Goal: Task Accomplishment & Management: Manage account settings

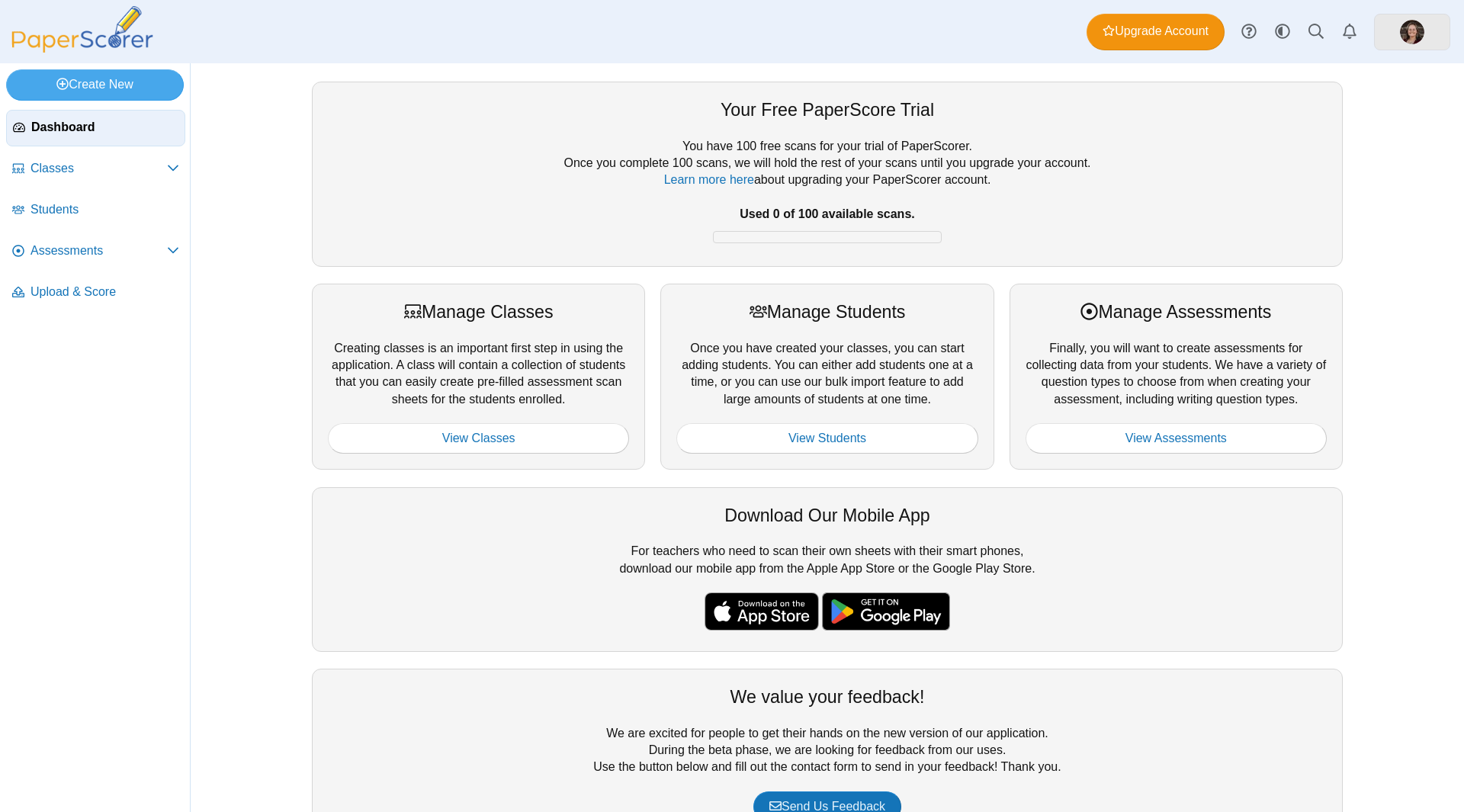
click at [1419, 33] on img at bounding box center [1412, 32] width 25 height 25
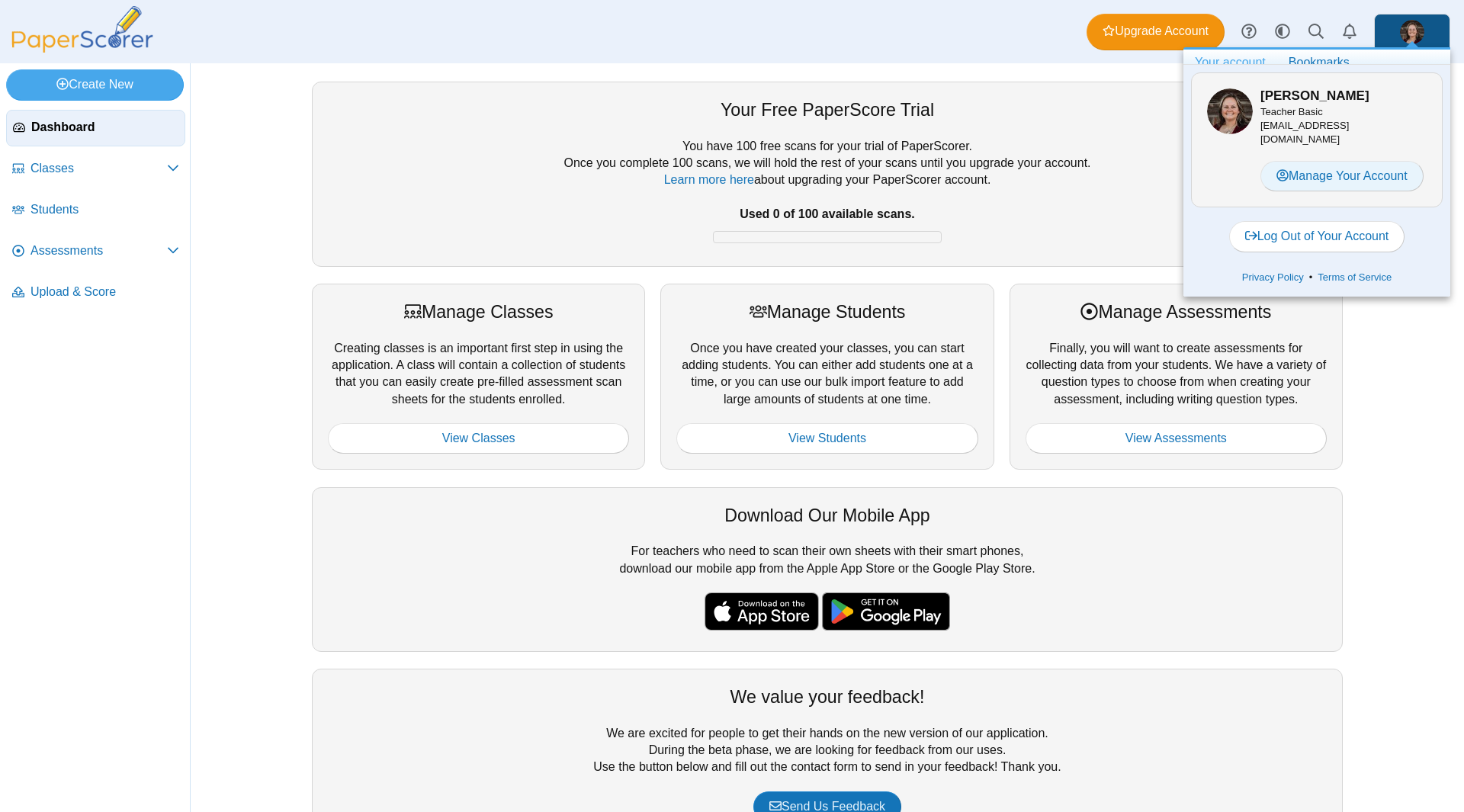
click at [1394, 176] on link "Manage Your Account" at bounding box center [1342, 176] width 163 height 31
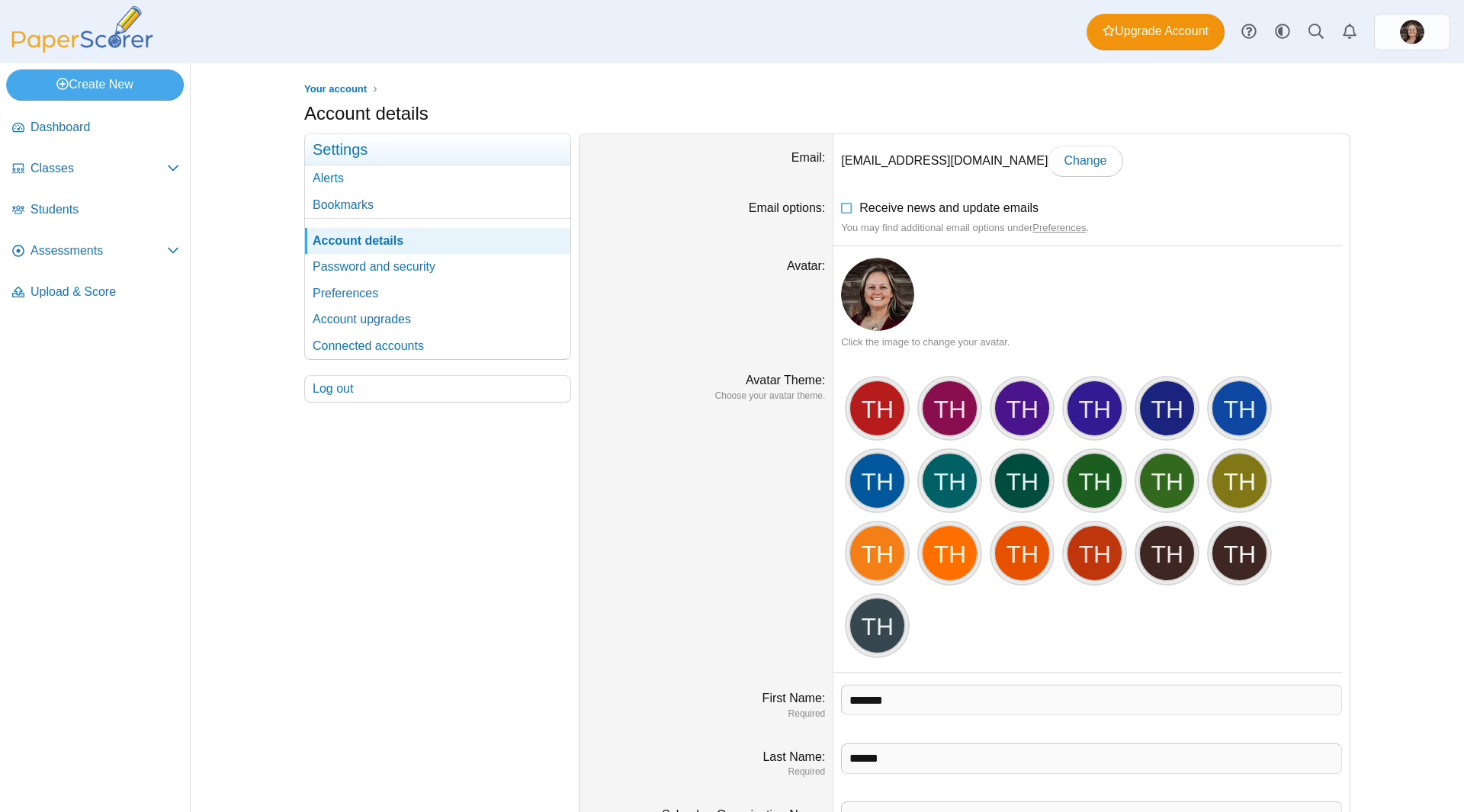
scroll to position [148, 0]
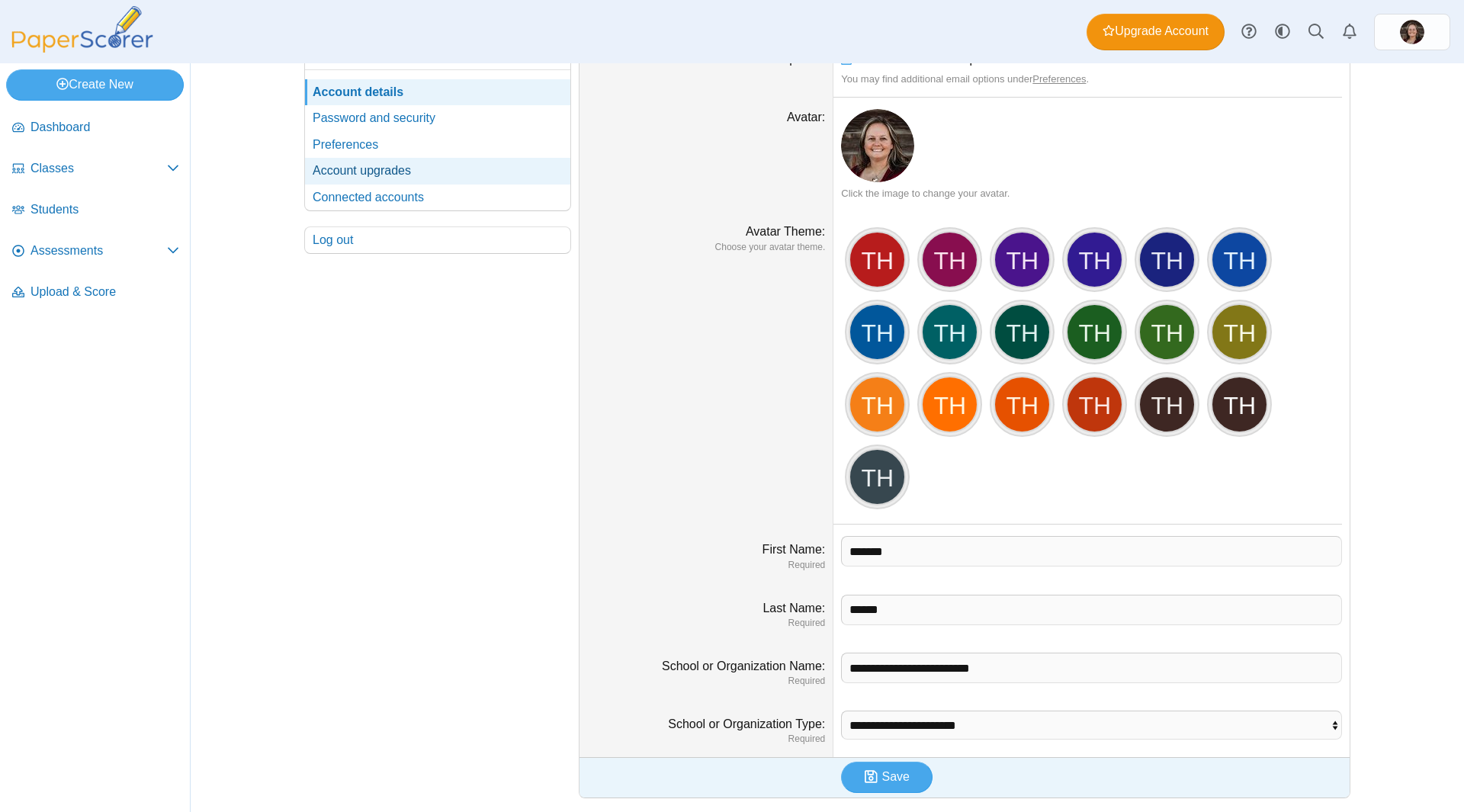
click at [395, 162] on link "Account upgrades" at bounding box center [438, 171] width 265 height 26
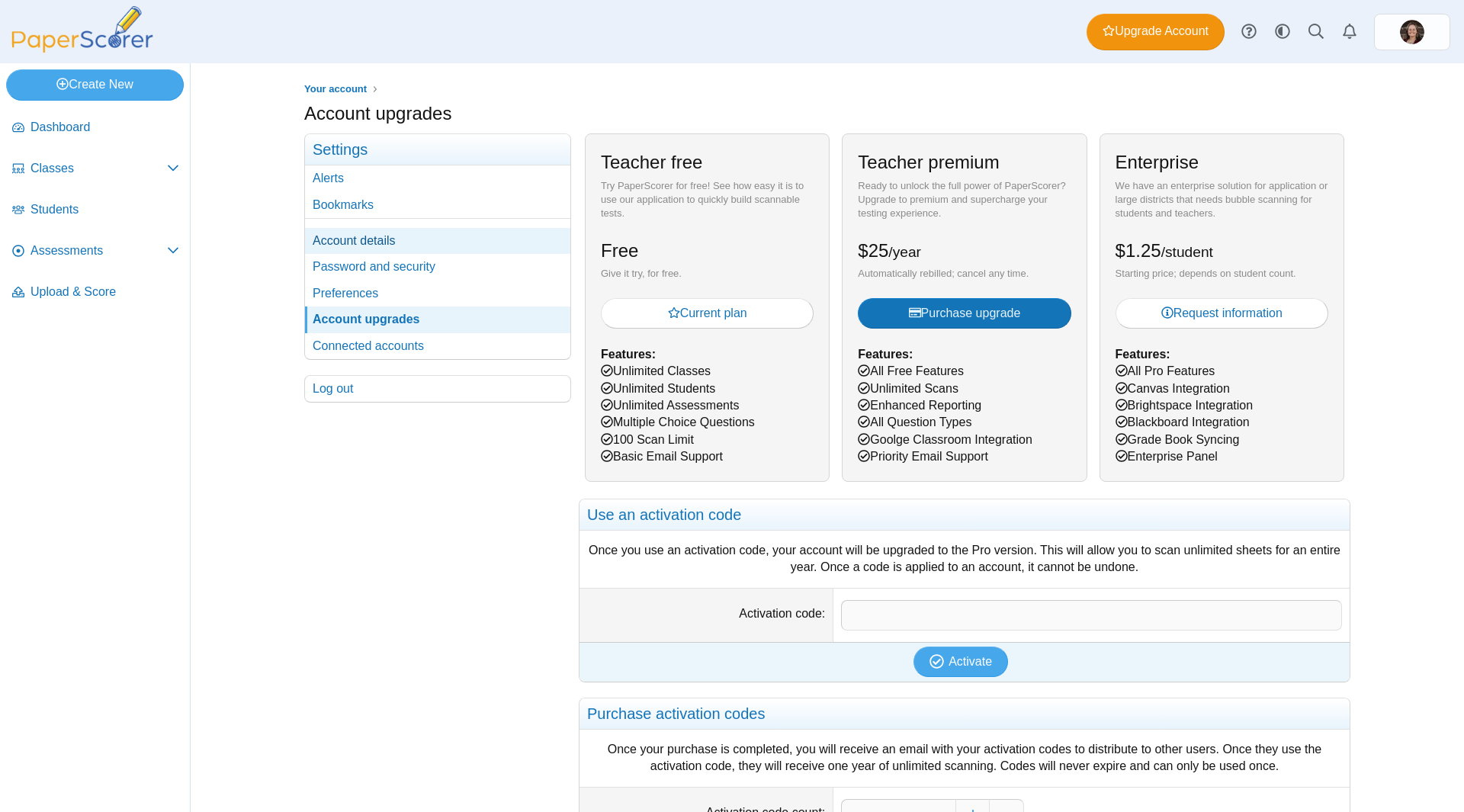
click at [402, 242] on link "Account details" at bounding box center [438, 241] width 265 height 26
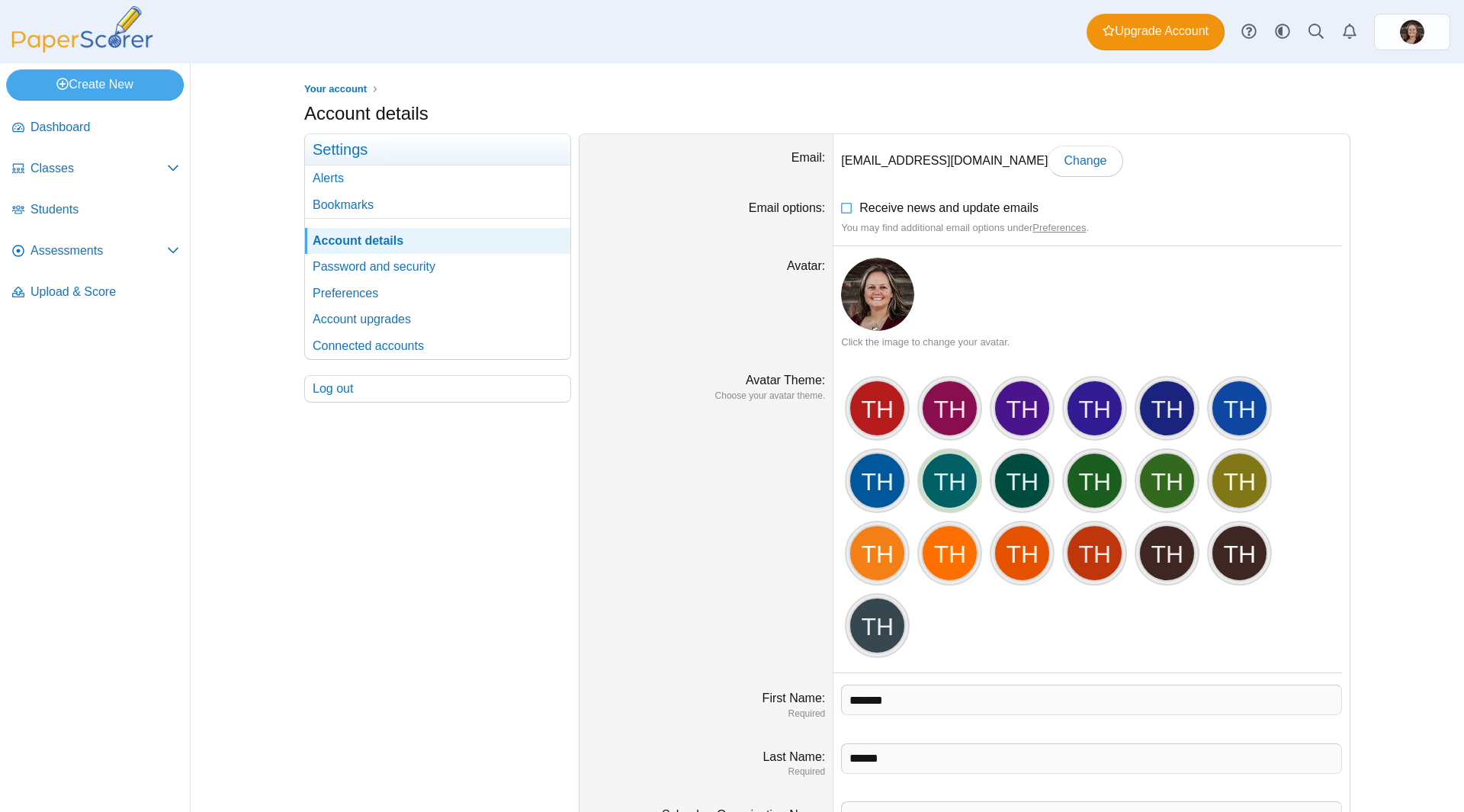
scroll to position [148, 0]
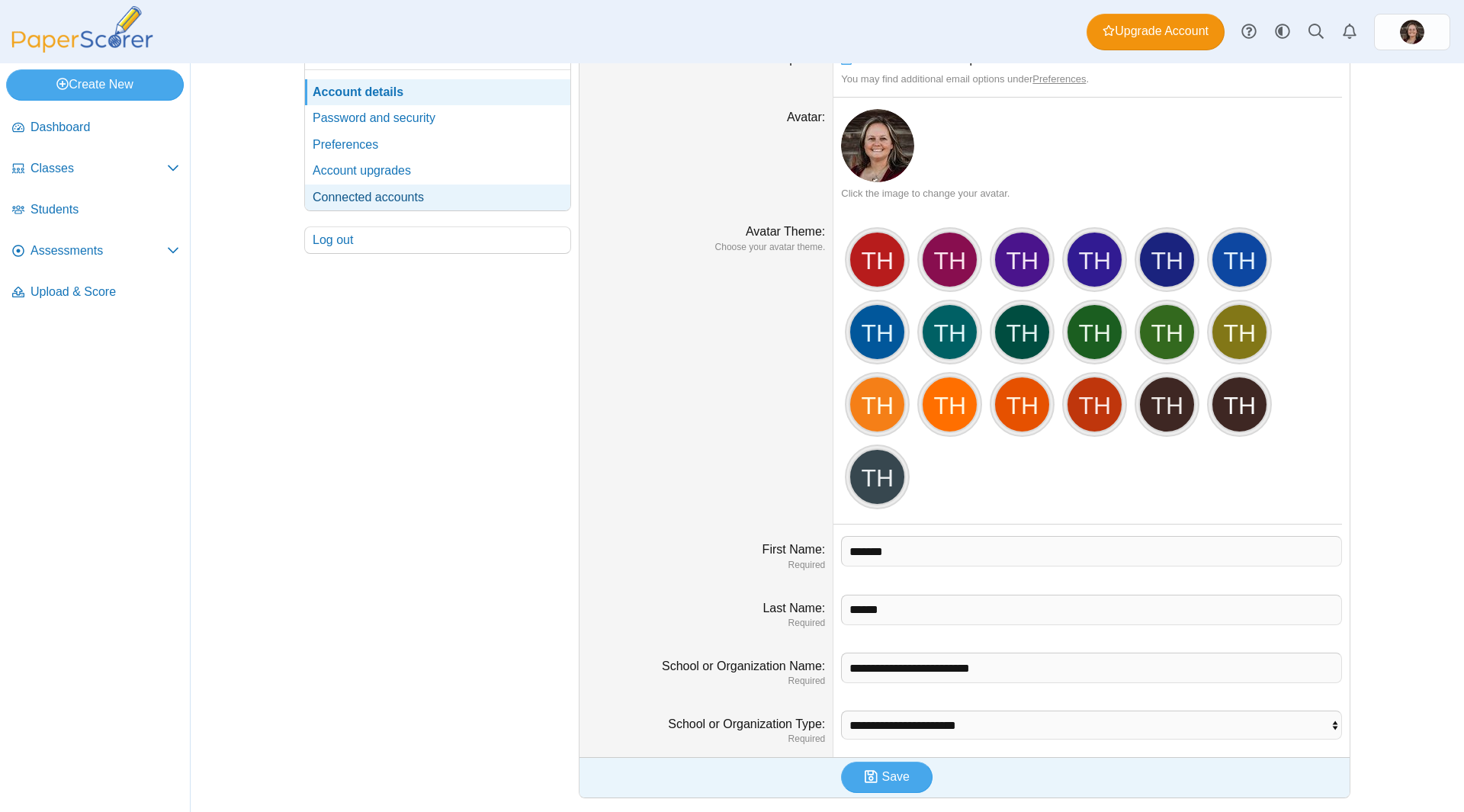
click at [429, 185] on link "Connected accounts" at bounding box center [438, 198] width 265 height 26
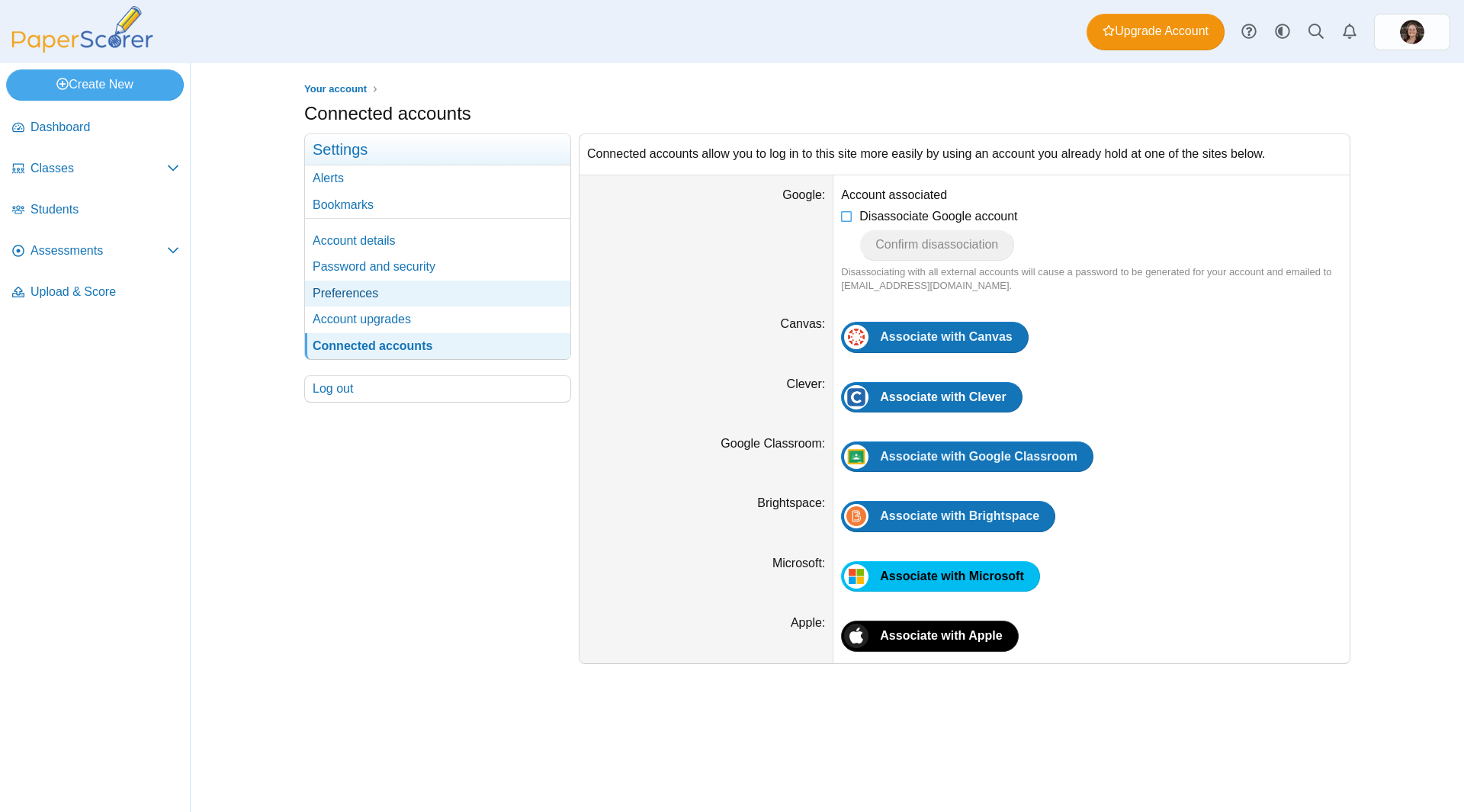
click at [406, 286] on link "Preferences" at bounding box center [438, 294] width 265 height 26
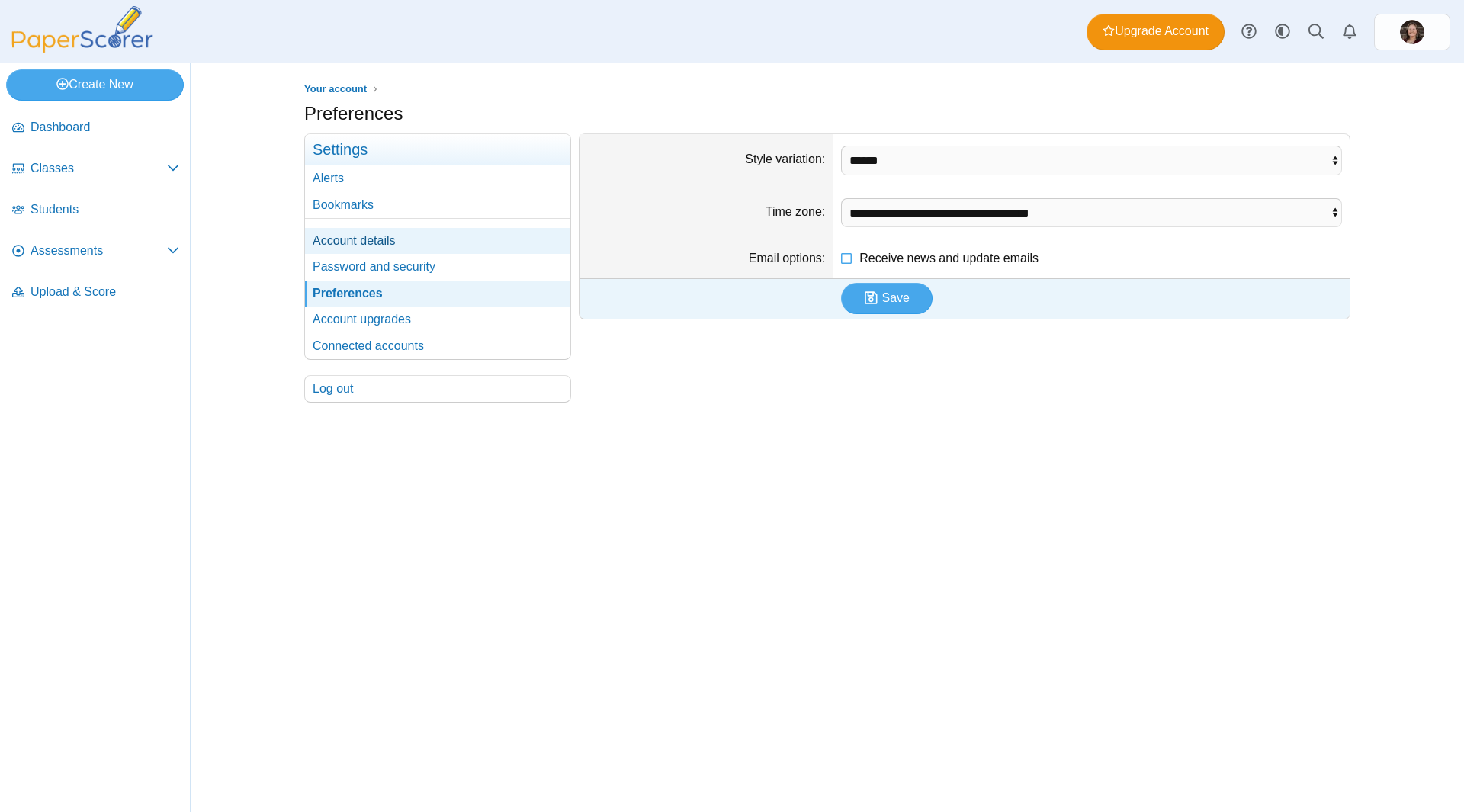
click at [407, 242] on link "Account details" at bounding box center [438, 241] width 265 height 26
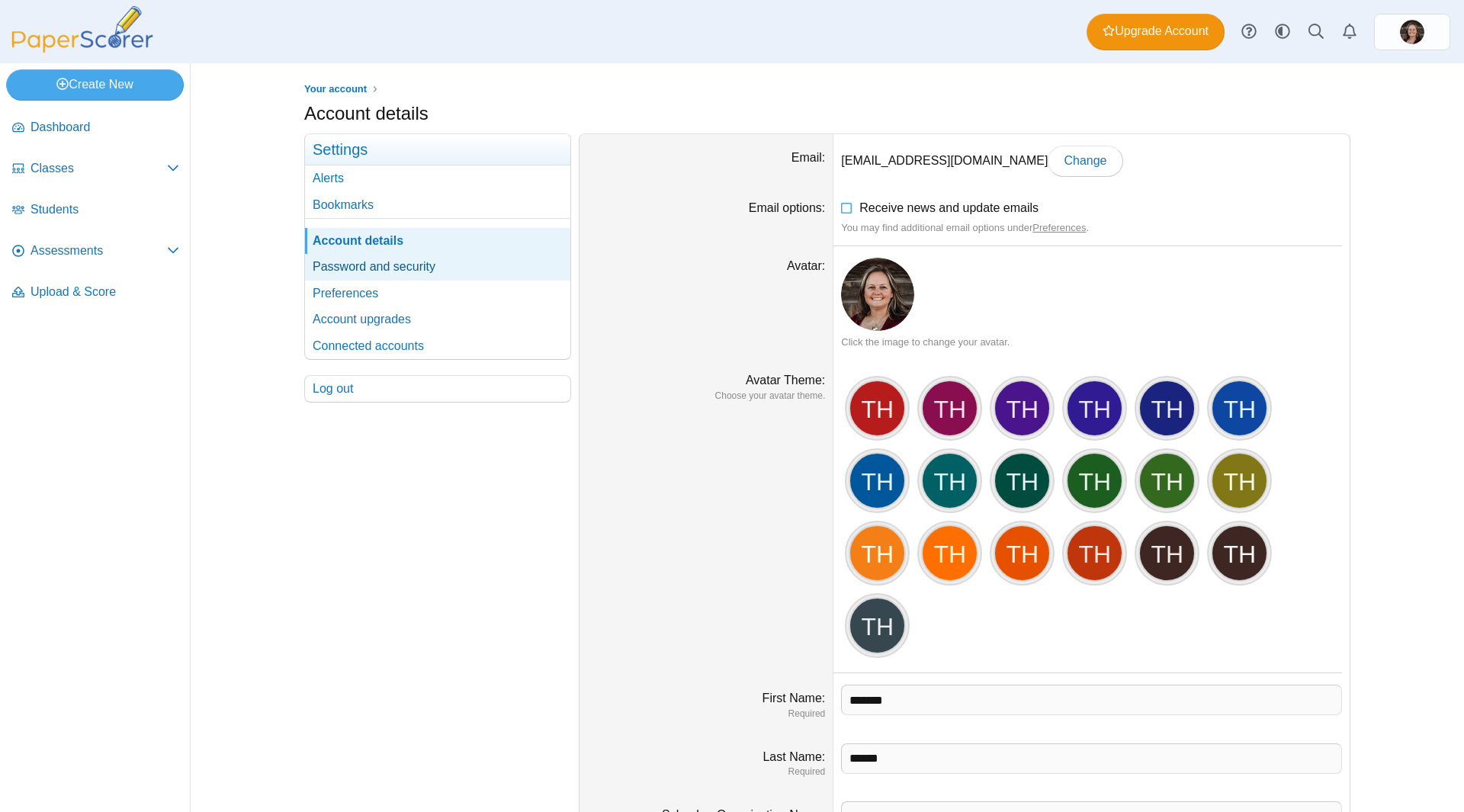
click at [469, 258] on link "Password and security" at bounding box center [438, 267] width 265 height 26
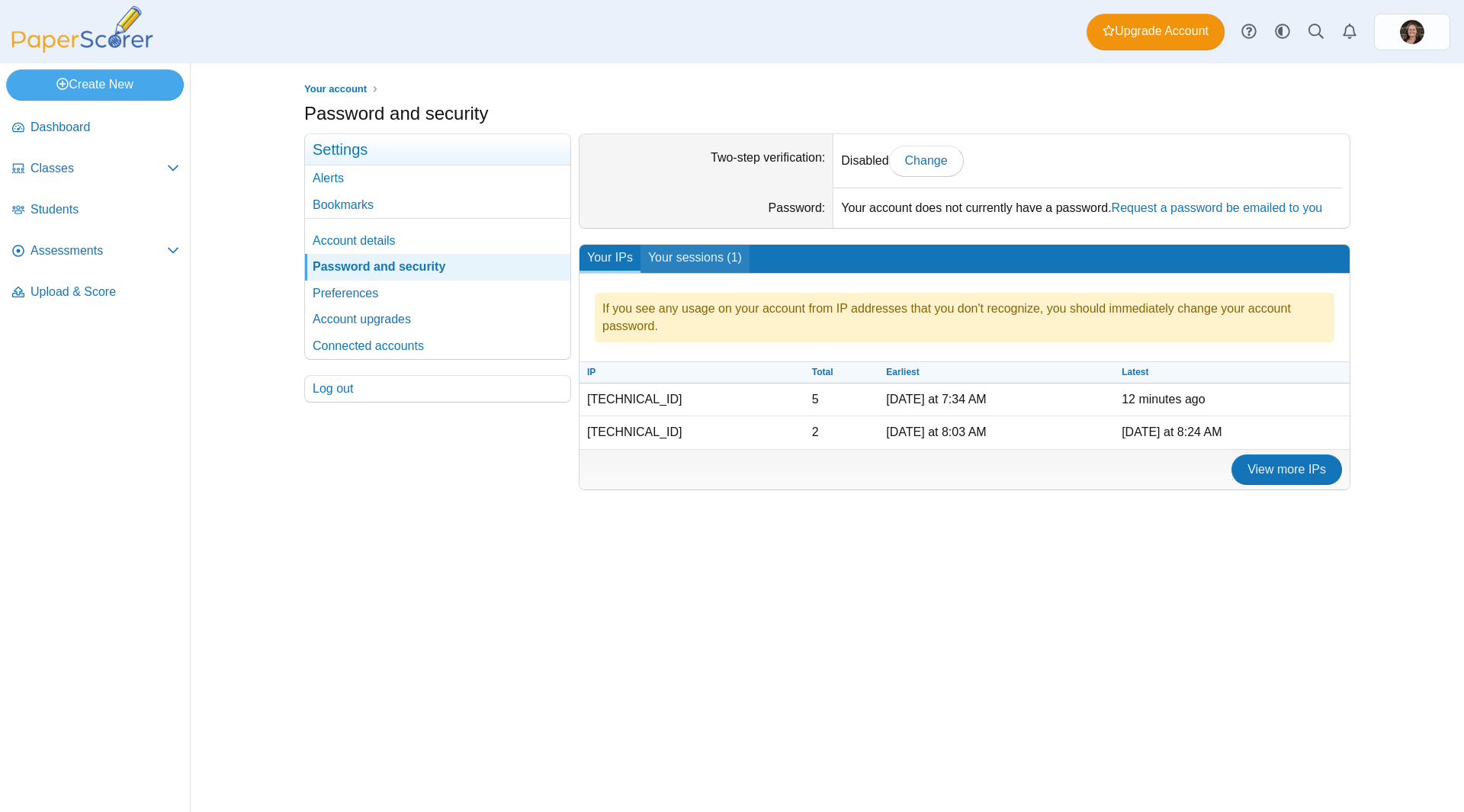
click at [657, 251] on link "Your sessions (1)" at bounding box center [695, 258] width 109 height 28
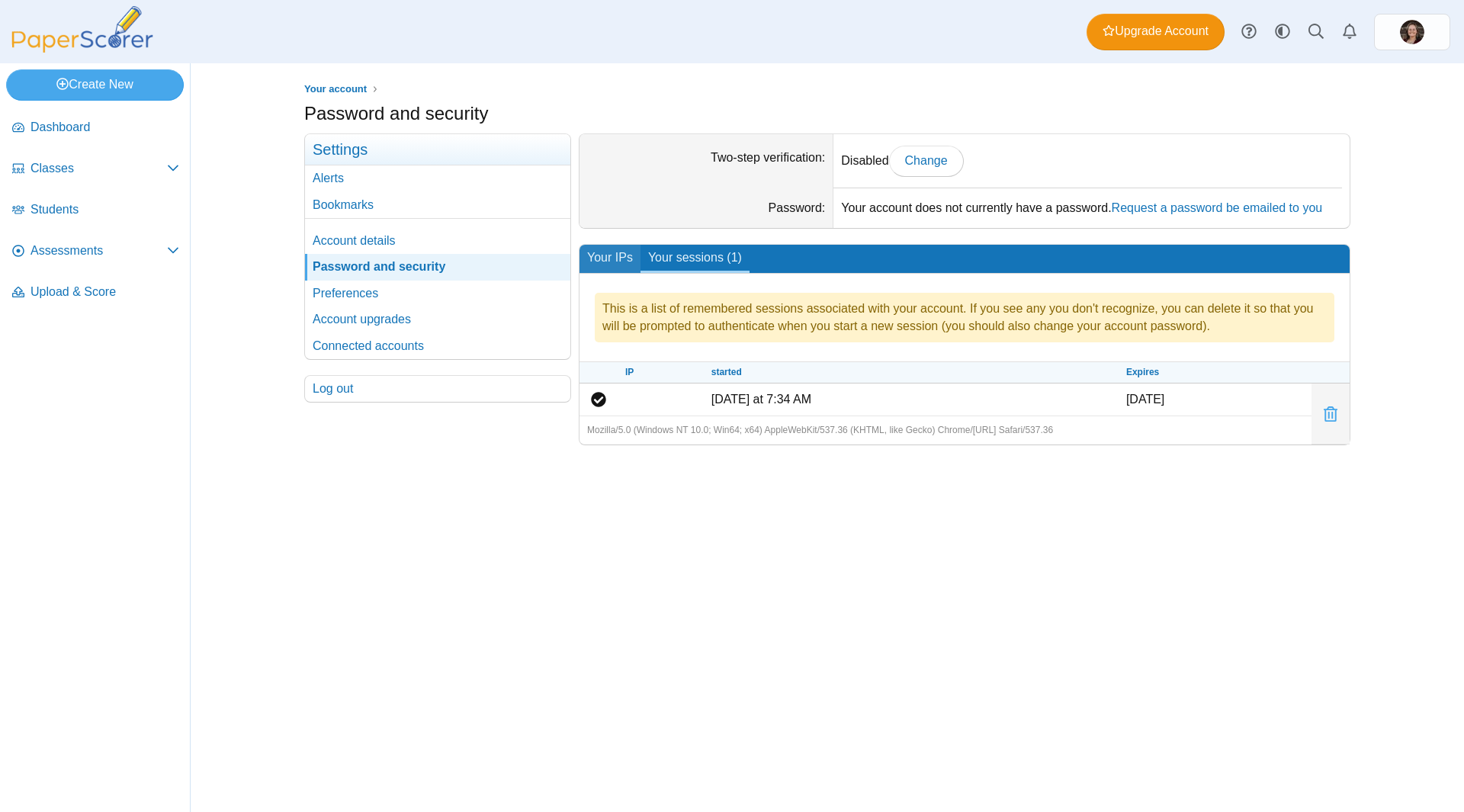
click at [614, 255] on link "Your IPs" at bounding box center [609, 258] width 61 height 28
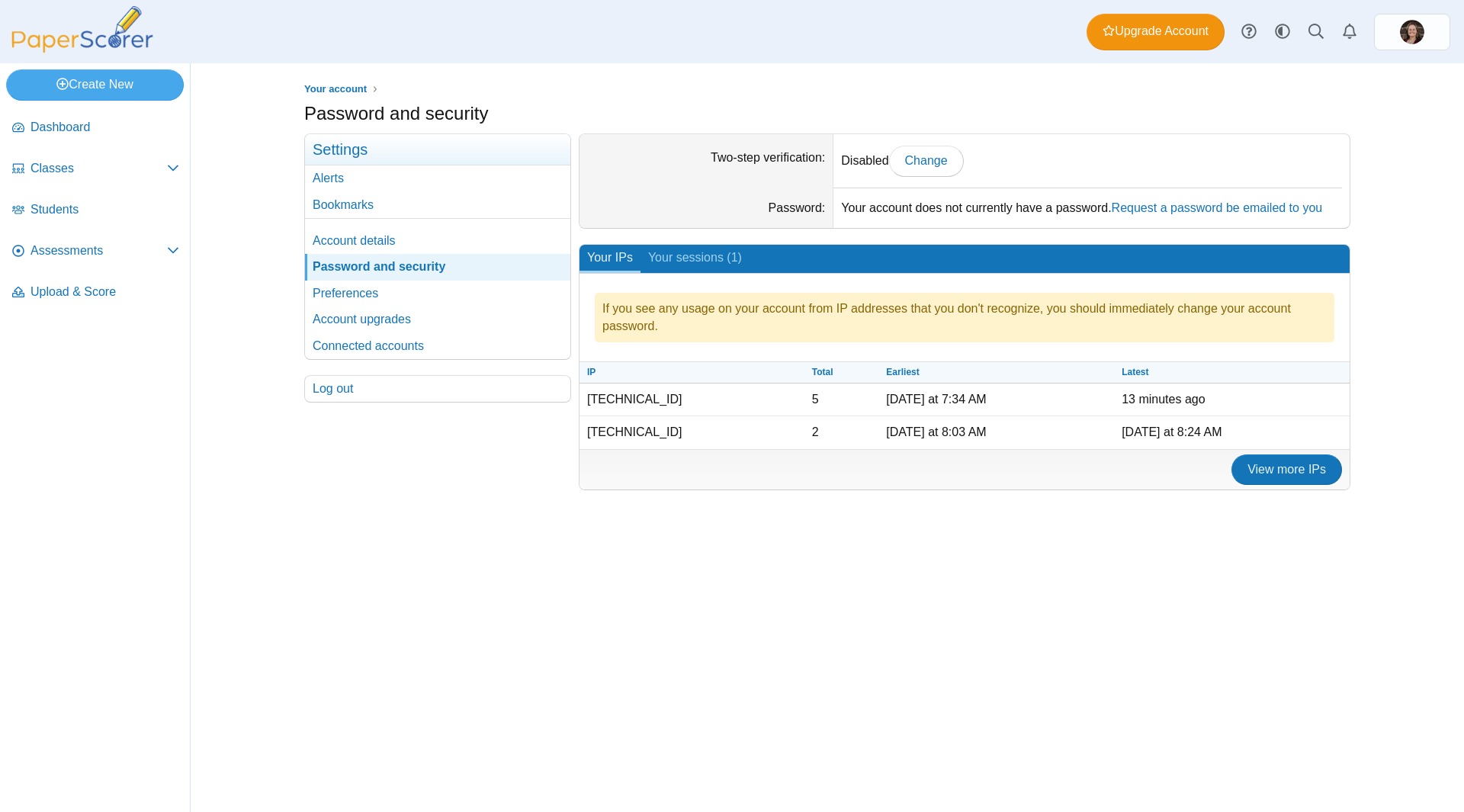
click at [1122, 430] on time "Thursday at 8:24 AM" at bounding box center [1172, 431] width 100 height 13
click at [399, 173] on link "Alerts" at bounding box center [438, 178] width 265 height 26
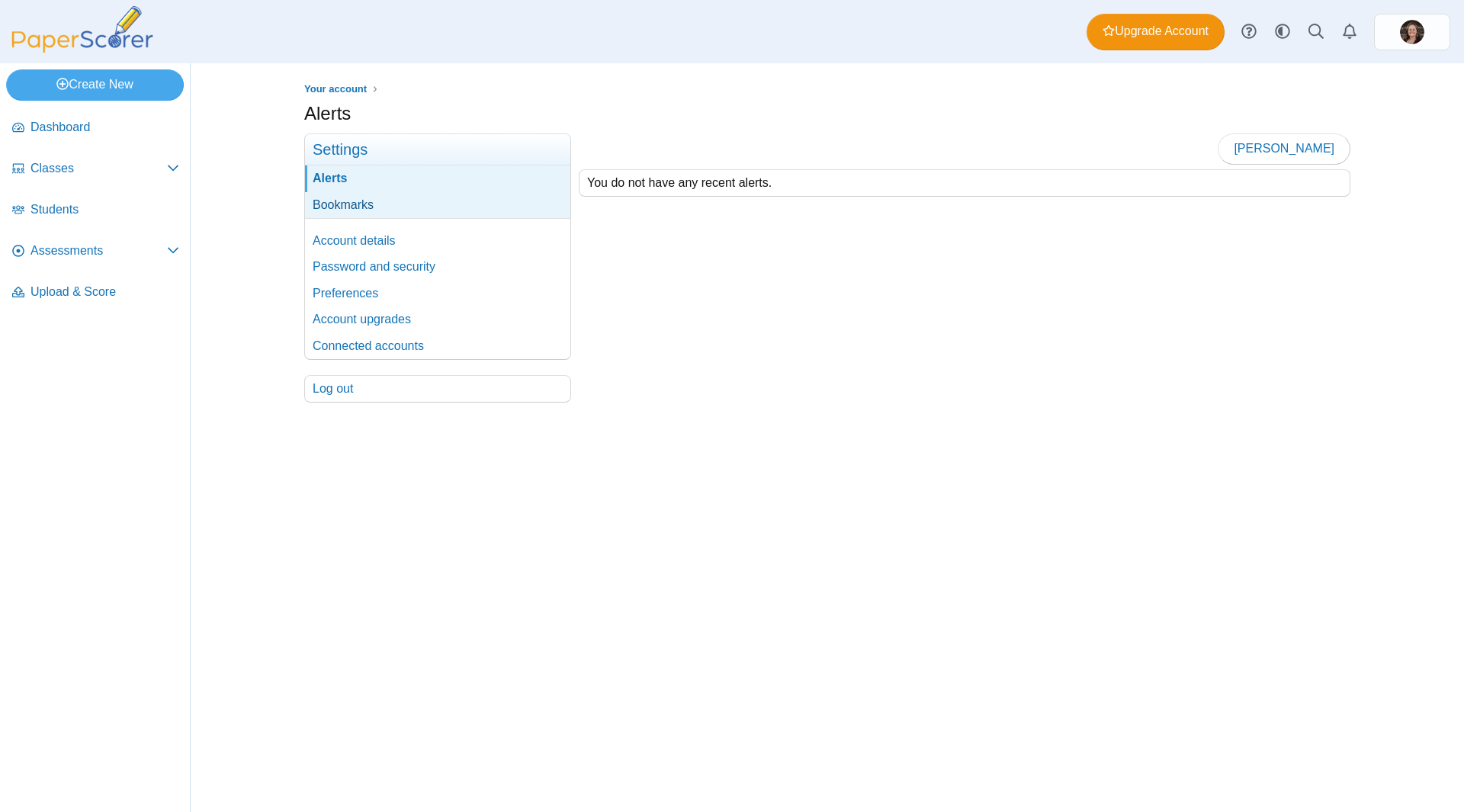
click at [398, 196] on link "Bookmarks" at bounding box center [438, 205] width 265 height 26
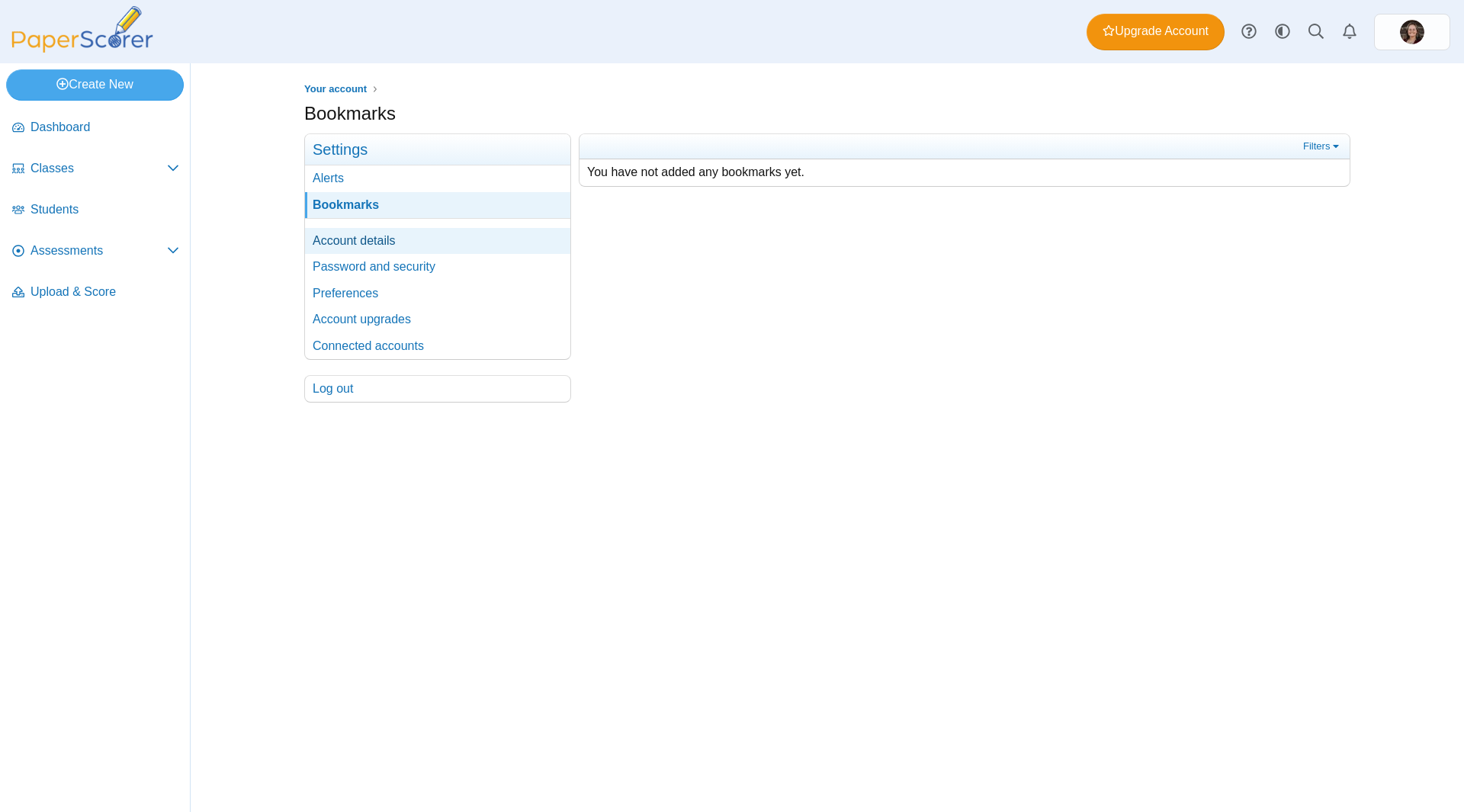
click at [413, 235] on link "Account details" at bounding box center [438, 241] width 265 height 26
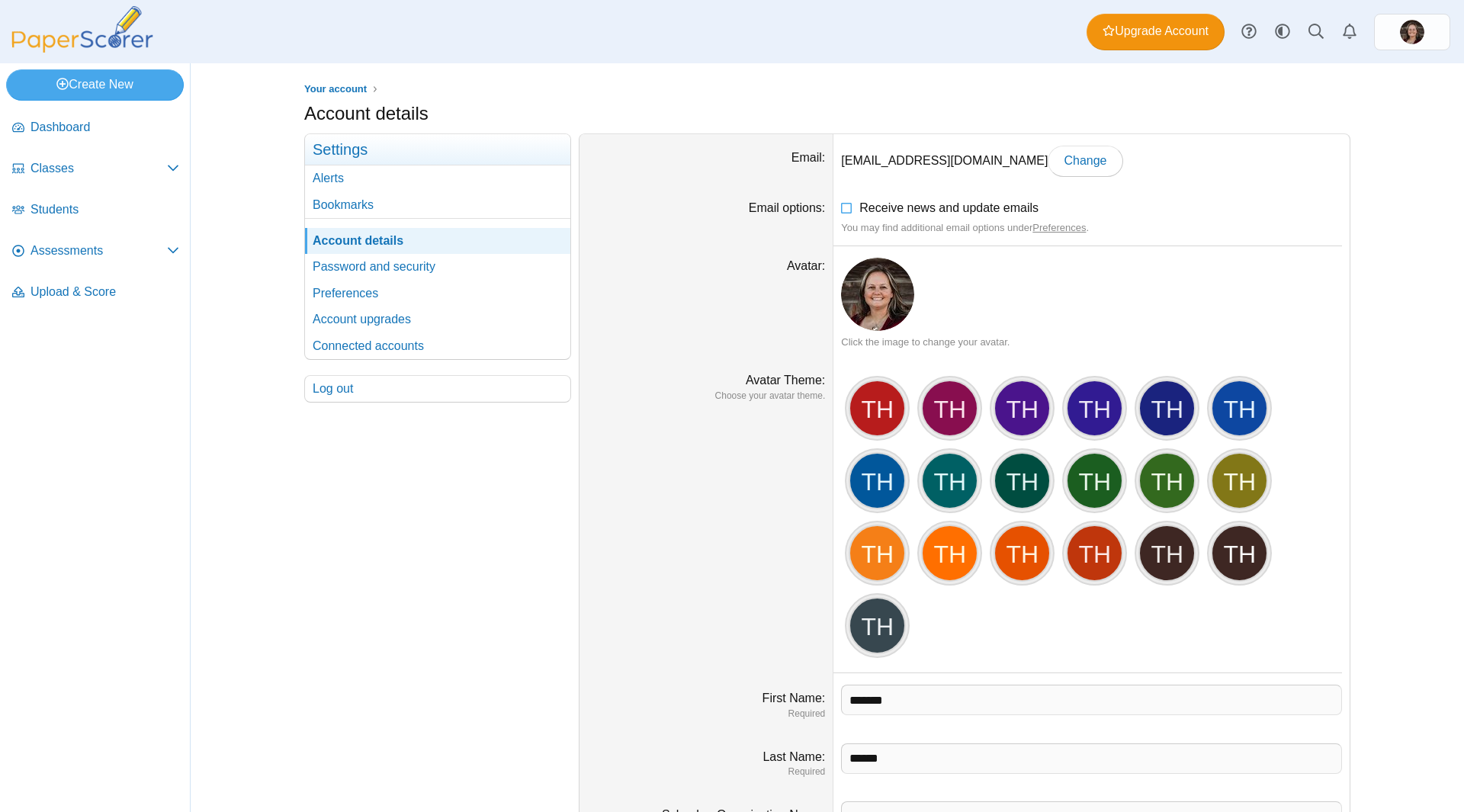
scroll to position [148, 0]
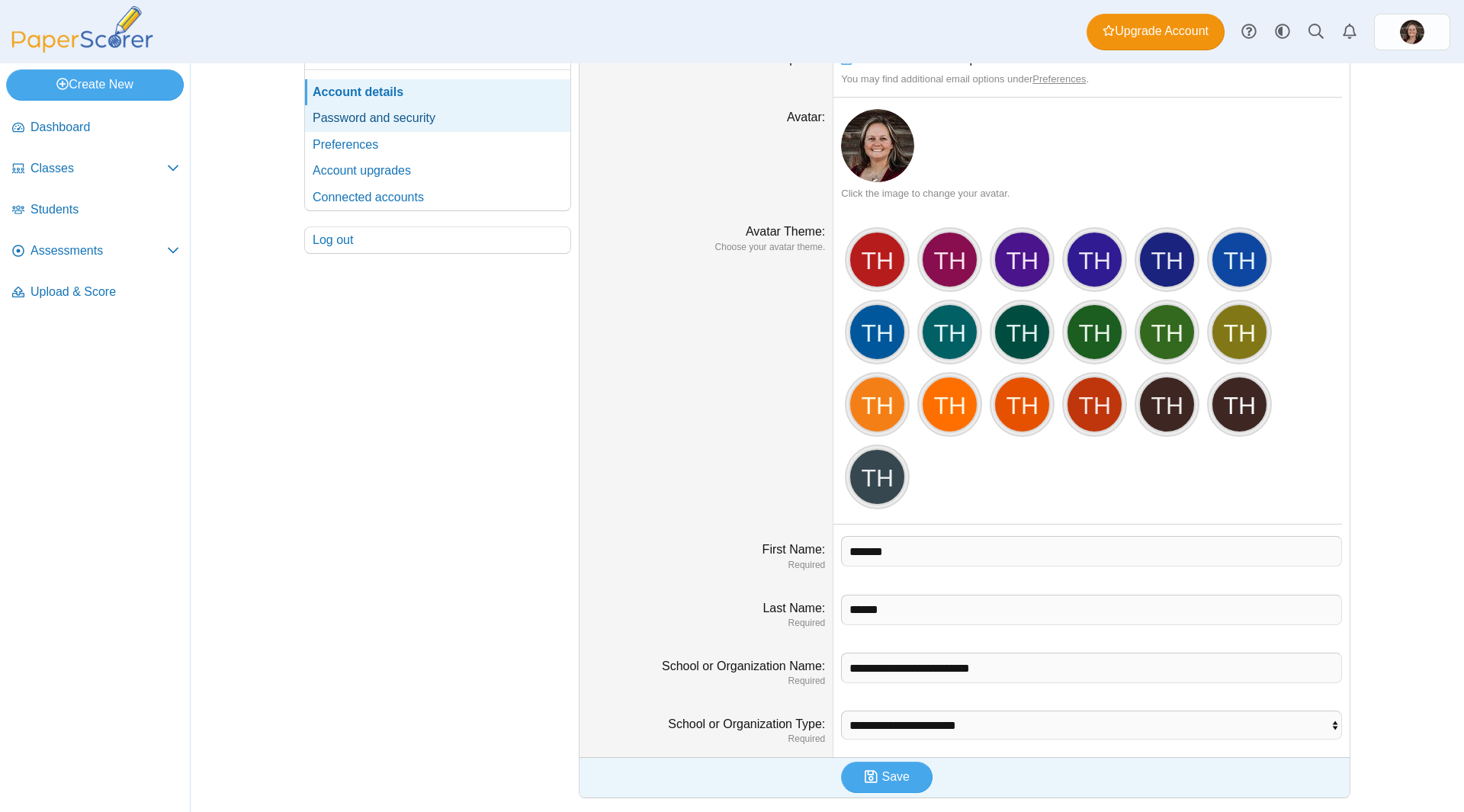
click at [447, 125] on link "Password and security" at bounding box center [438, 118] width 265 height 26
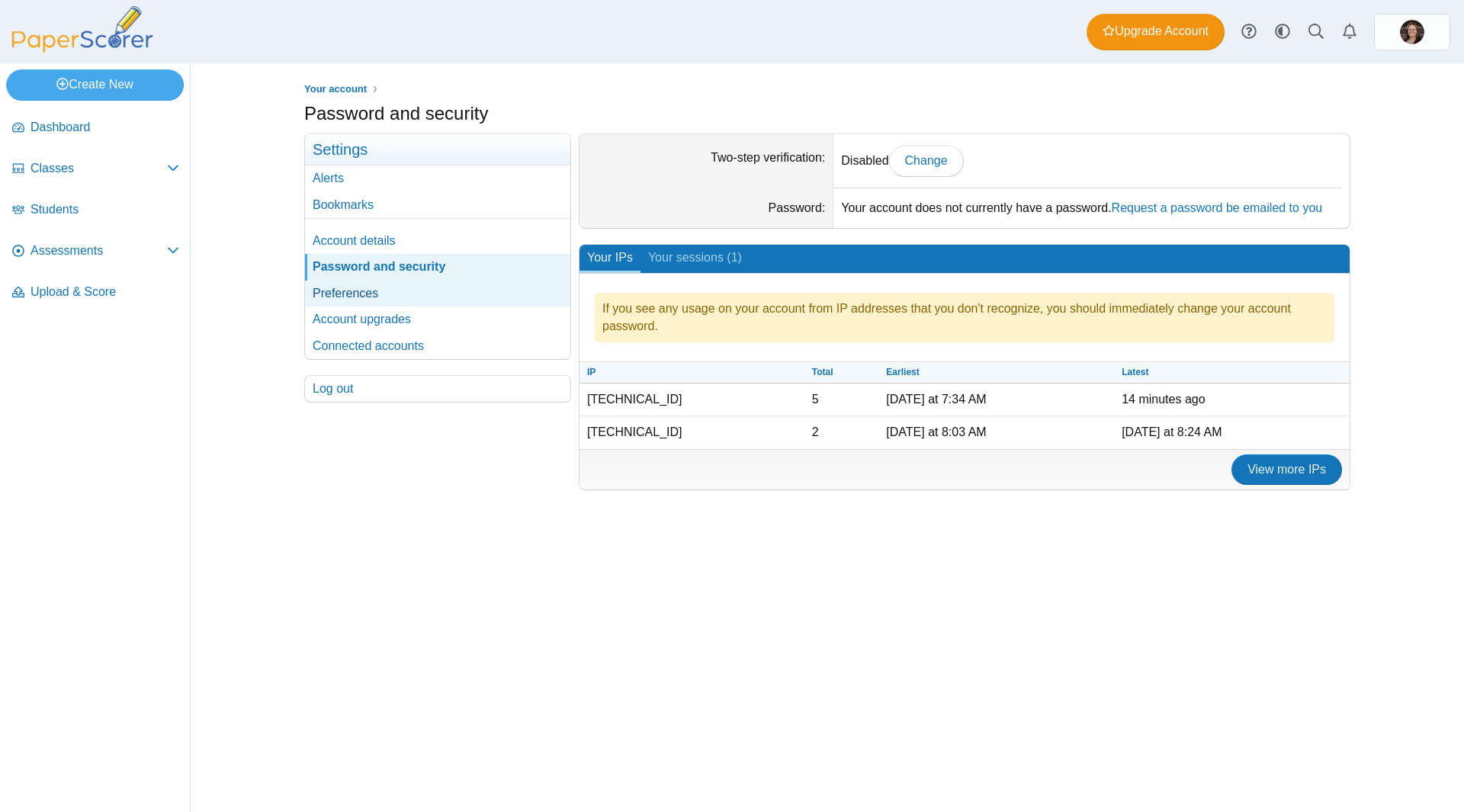
click at [482, 291] on link "Preferences" at bounding box center [438, 294] width 265 height 26
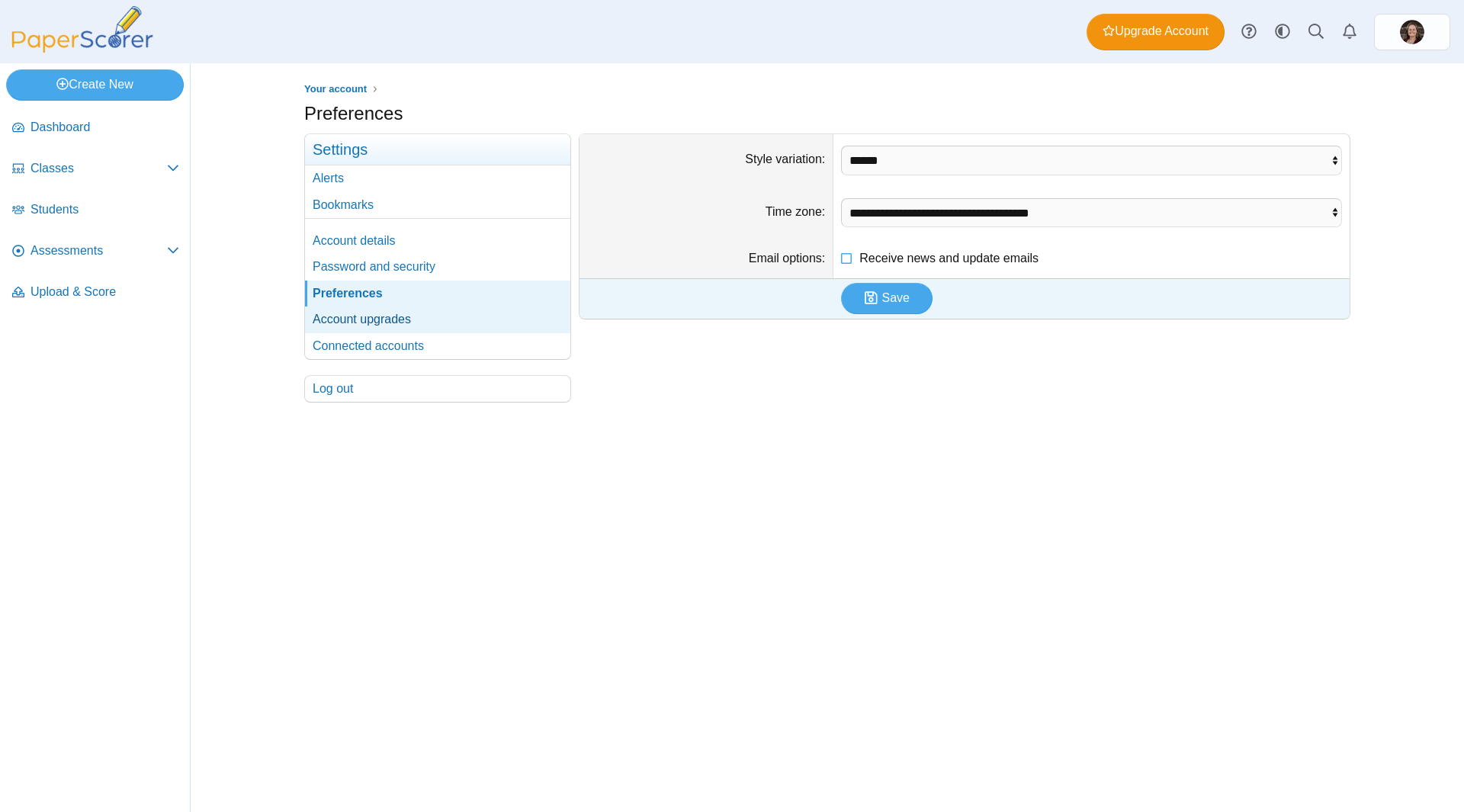
click at [506, 316] on link "Account upgrades" at bounding box center [438, 320] width 265 height 26
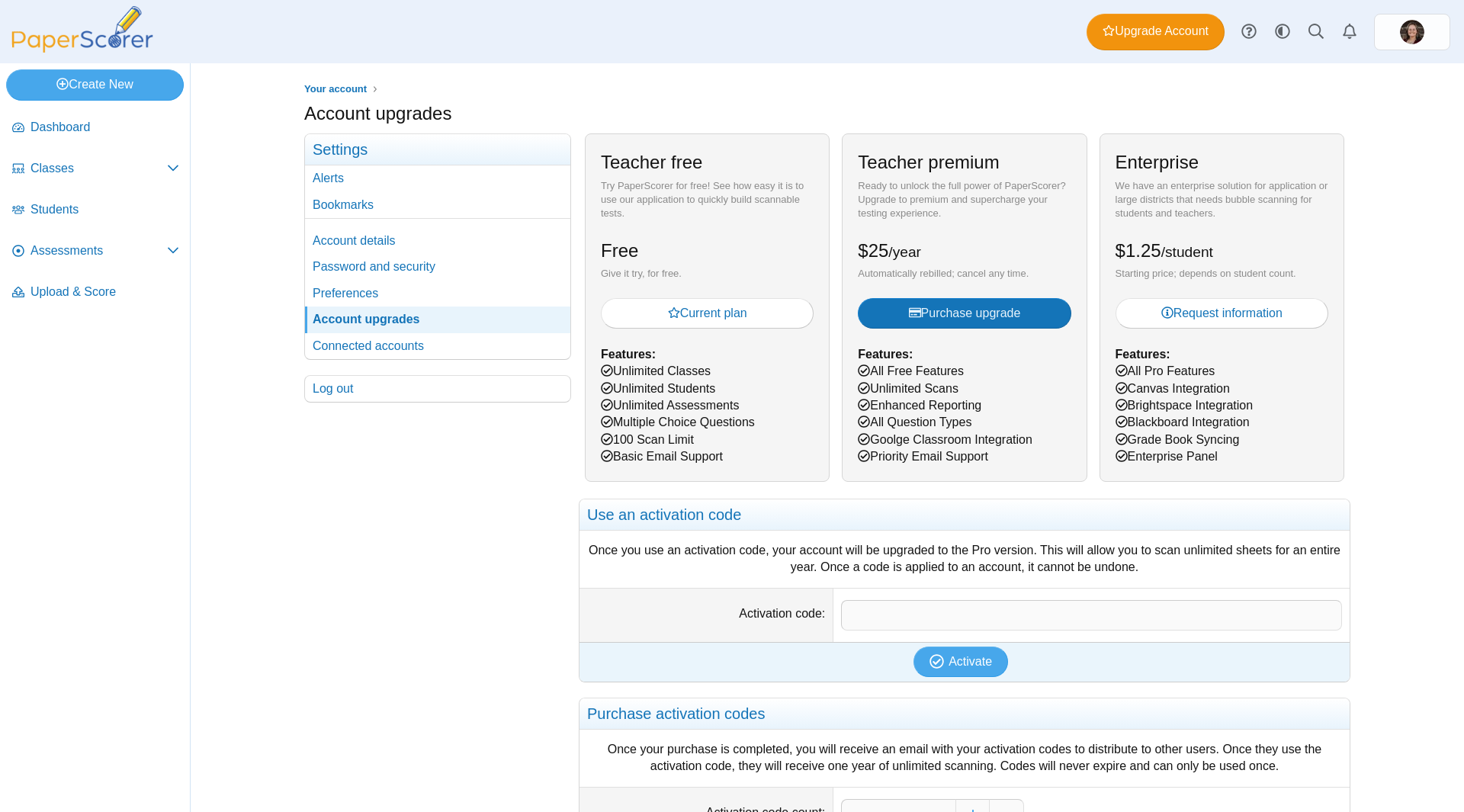
scroll to position [225, 0]
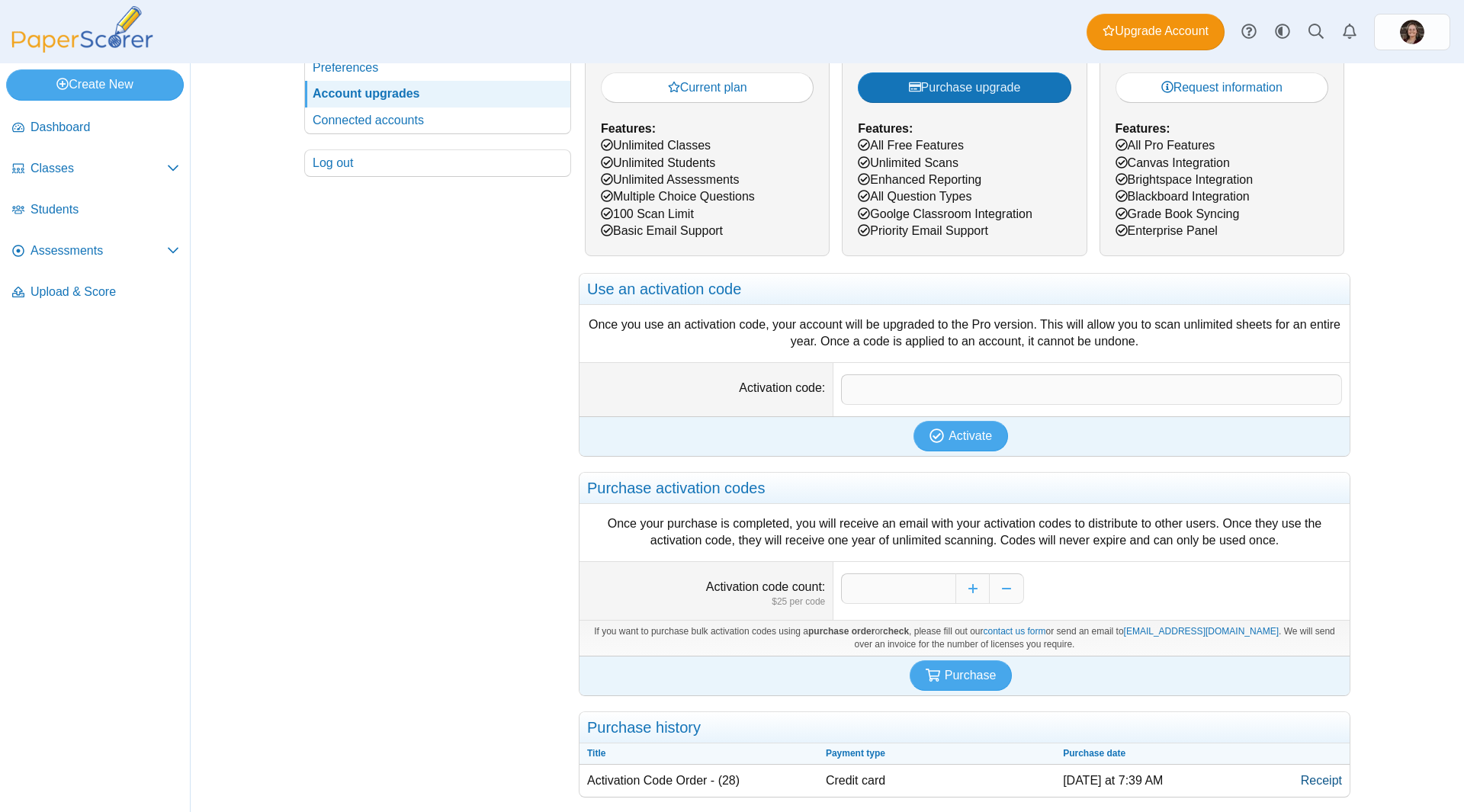
click at [1326, 788] on link "Receipt" at bounding box center [1321, 780] width 56 height 32
